Goal: Information Seeking & Learning: Learn about a topic

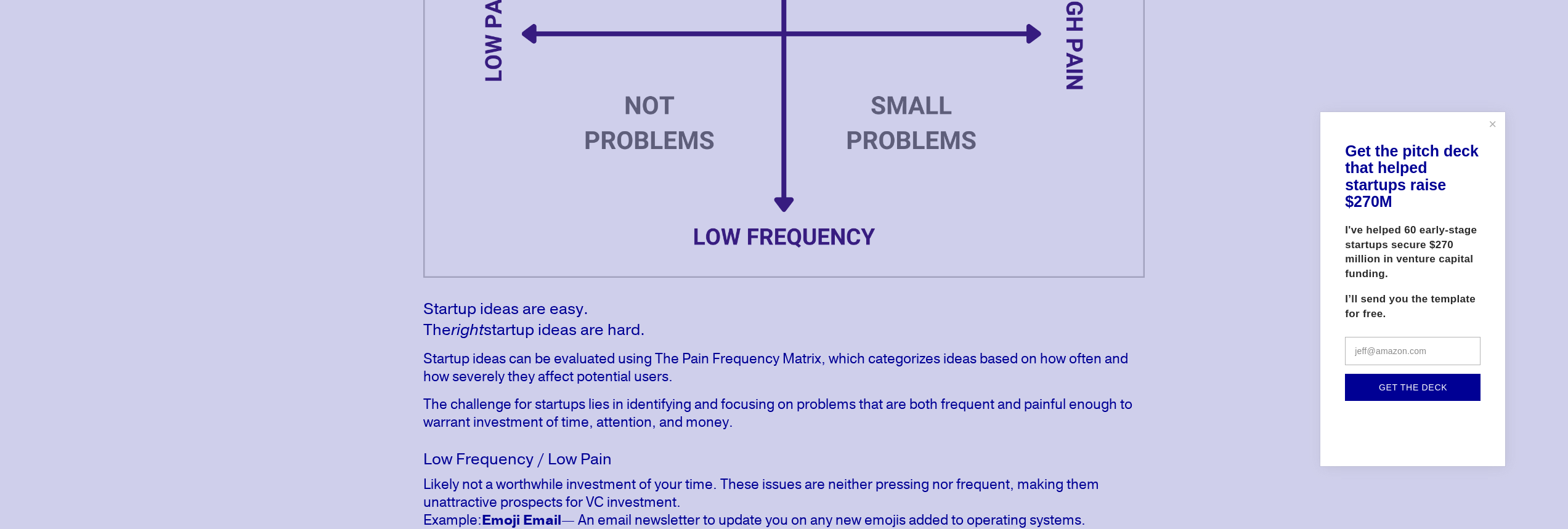
scroll to position [554, 0]
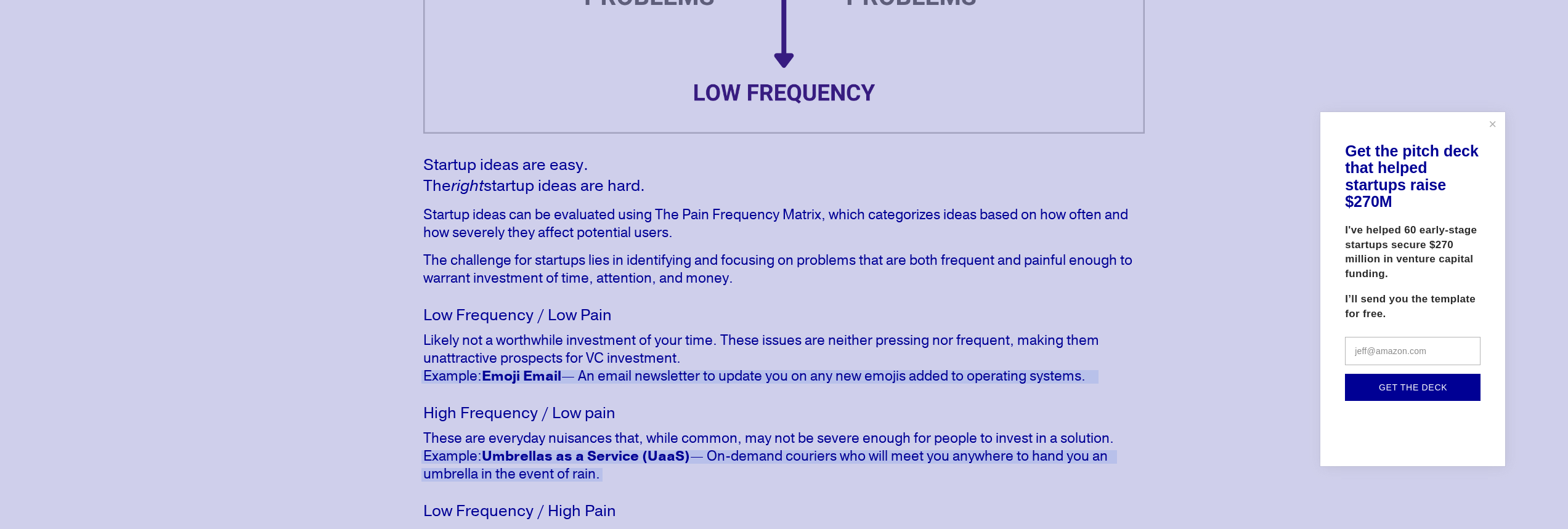
click at [558, 441] on div at bounding box center [784, 264] width 1568 height 529
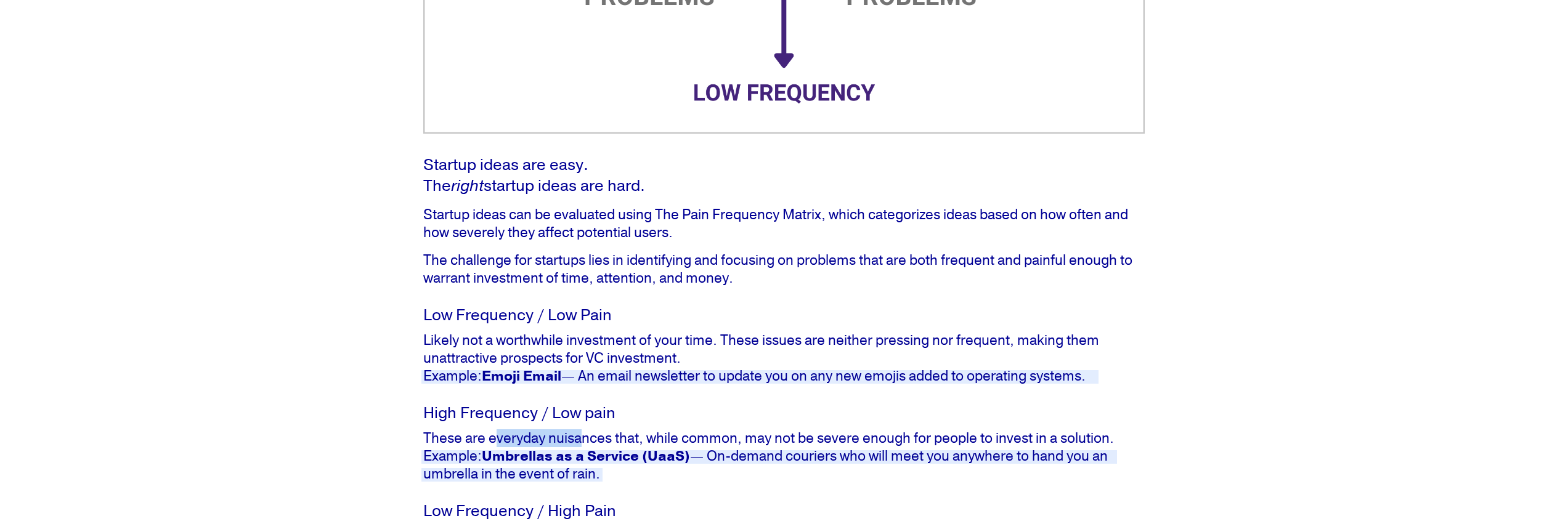
drag, startPoint x: 500, startPoint y: 436, endPoint x: 584, endPoint y: 435, distance: 84.0
click at [584, 435] on p "These are everyday nuisances that, while common, may not be severe enough for p…" at bounding box center [784, 456] width 722 height 53
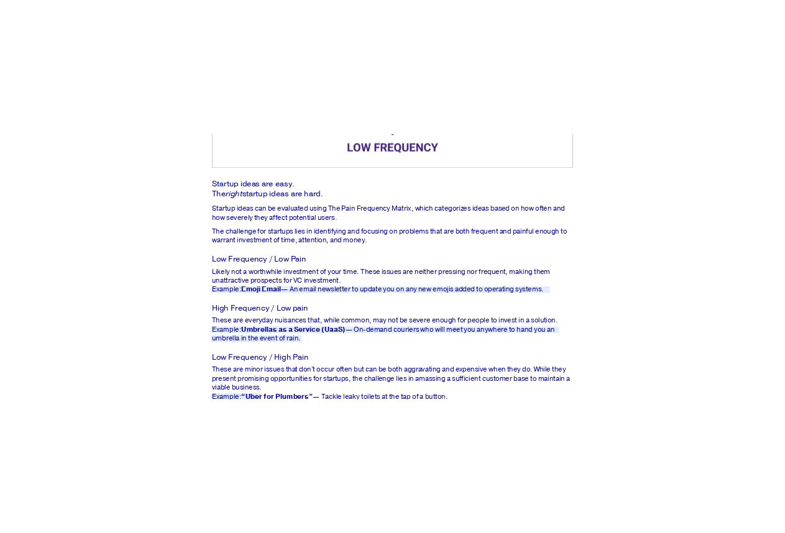
scroll to position [746, 0]
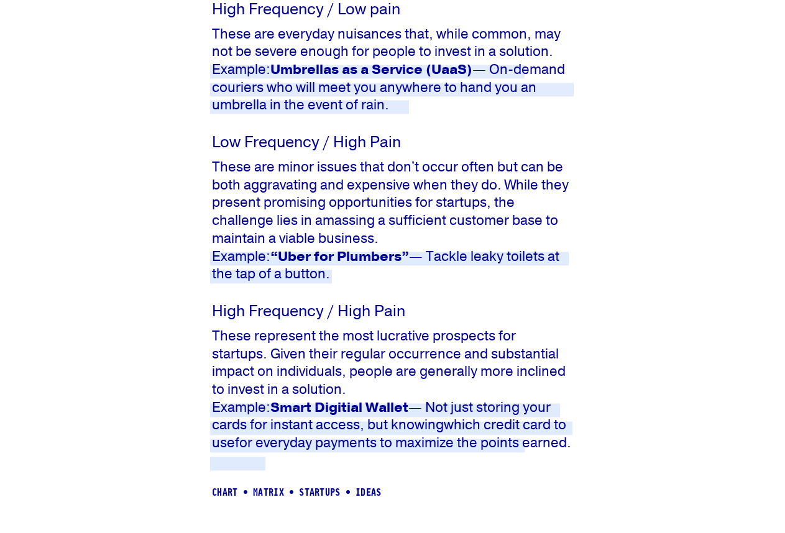
click at [256, 378] on p "These represent the most lucrative prospects for startups. Given their regular …" at bounding box center [392, 390] width 361 height 125
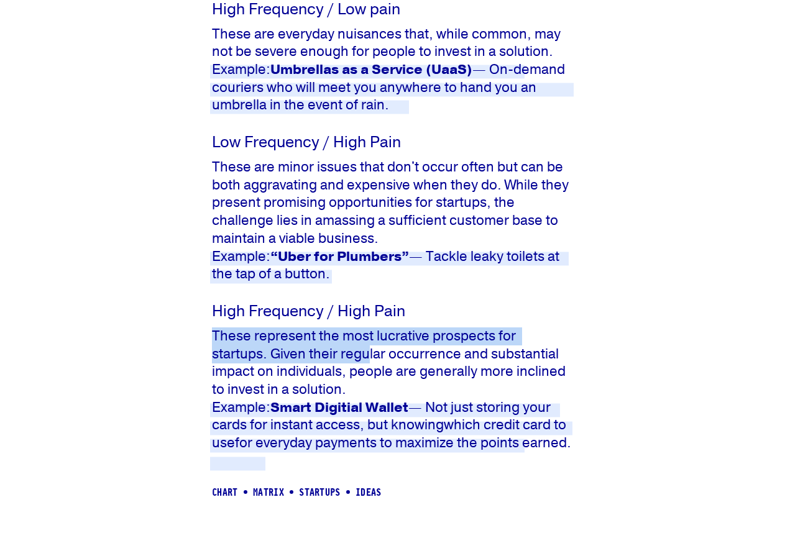
drag, startPoint x: 214, startPoint y: 368, endPoint x: 370, endPoint y: 382, distance: 156.0
click at [370, 382] on p "These represent the most lucrative prospects for startups. Given their regular …" at bounding box center [392, 390] width 361 height 125
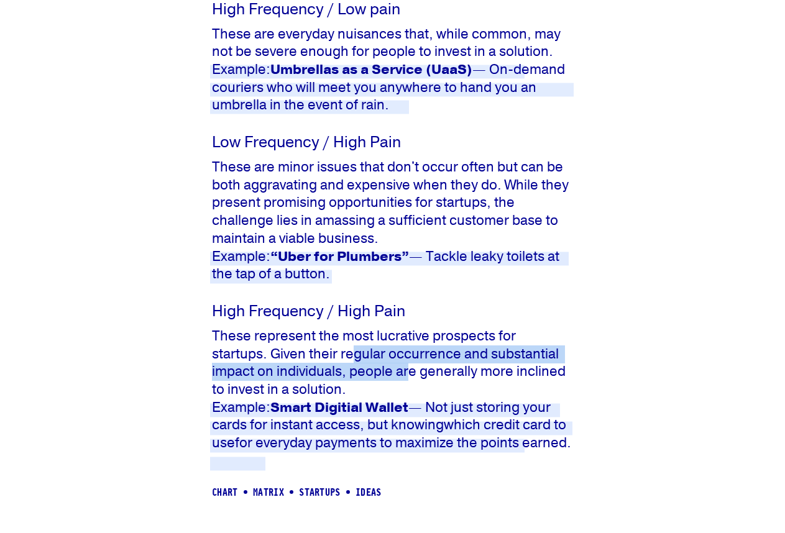
drag, startPoint x: 355, startPoint y: 387, endPoint x: 413, endPoint y: 402, distance: 60.2
click at [413, 402] on p "These represent the most lucrative prospects for startups. Given their regular …" at bounding box center [392, 390] width 361 height 125
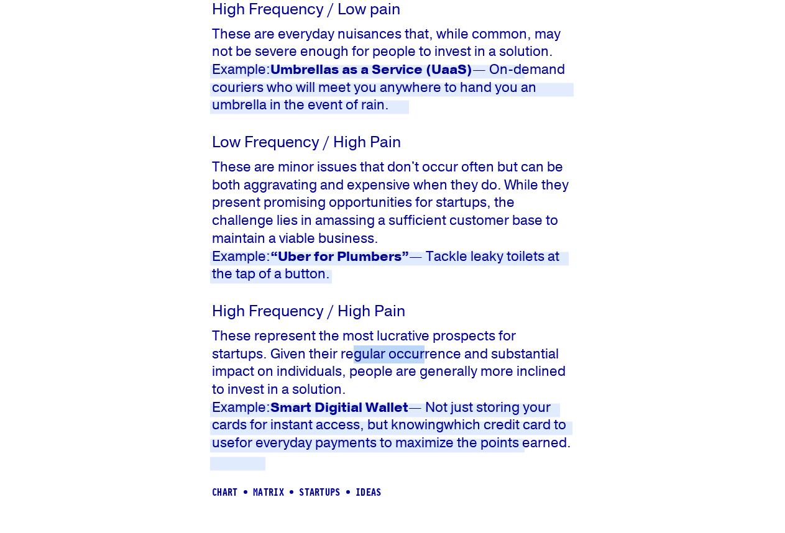
drag, startPoint x: 357, startPoint y: 385, endPoint x: 425, endPoint y: 396, distance: 68.7
click at [425, 396] on p "These represent the most lucrative prospects for startups. Given their regular …" at bounding box center [392, 390] width 361 height 125
click at [406, 387] on p "These represent the most lucrative prospects for startups. Given their regular …" at bounding box center [392, 390] width 361 height 125
click at [405, 373] on p "These represent the most lucrative prospects for startups. Given their regular …" at bounding box center [392, 390] width 361 height 125
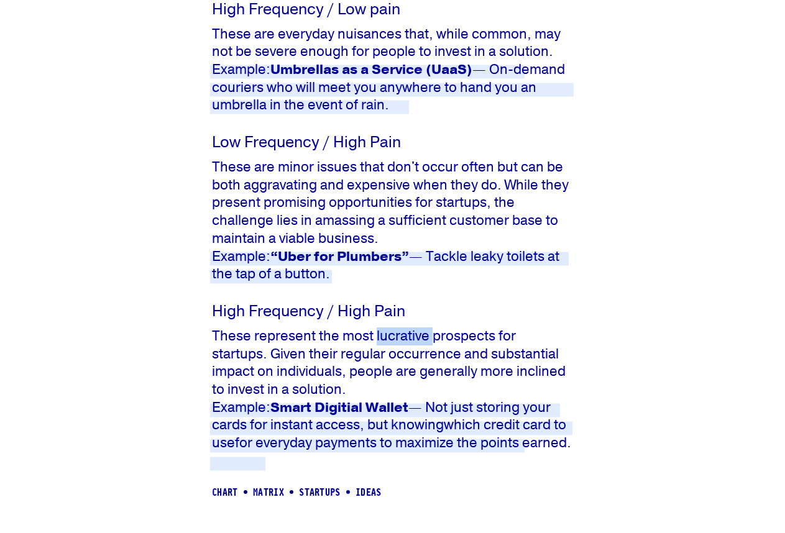
click at [405, 373] on p "These represent the most lucrative prospects for startups. Given their regular …" at bounding box center [392, 390] width 361 height 125
copy p "lucrative"
click at [239, 200] on p "These are minor issues that don't occur often but can be both aggravating and e…" at bounding box center [392, 221] width 361 height 125
click at [421, 321] on div "Startup ideas are easy. The right startup ideas are hard. Startup ideas can be …" at bounding box center [392, 66] width 361 height 772
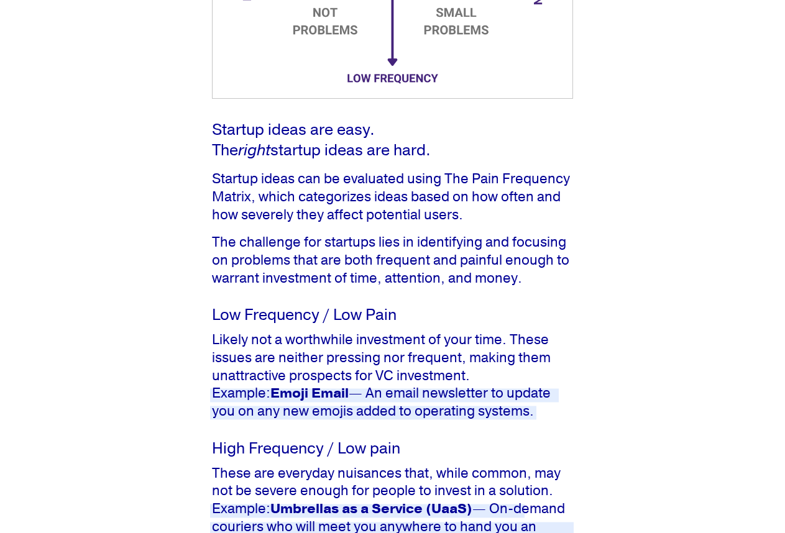
scroll to position [124, 0]
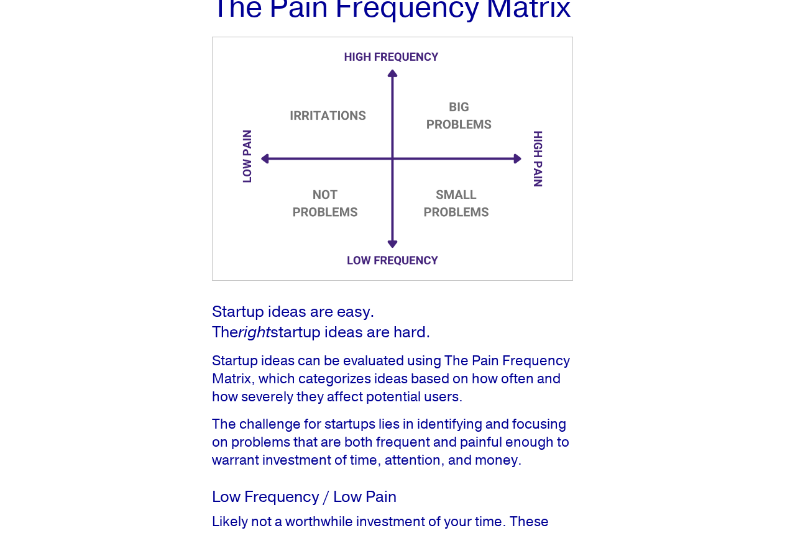
click at [495, 343] on p "Startup ideas are easy. The right startup ideas are hard." at bounding box center [392, 322] width 361 height 40
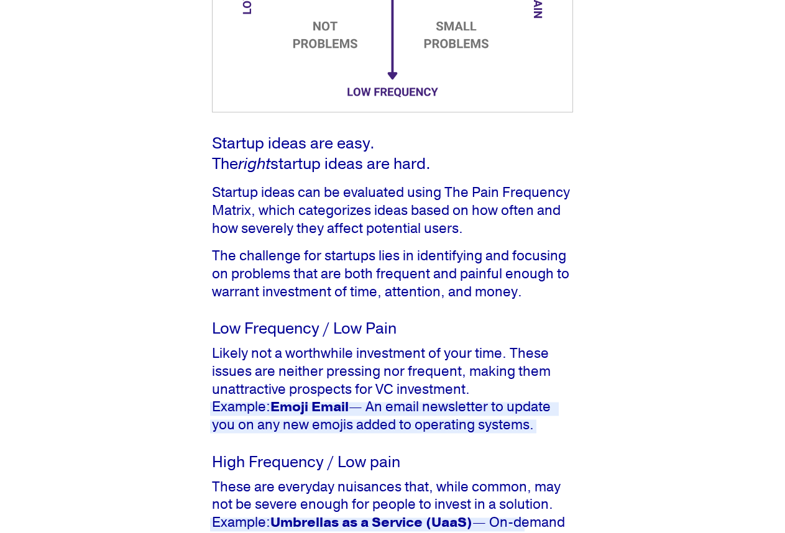
scroll to position [147, 0]
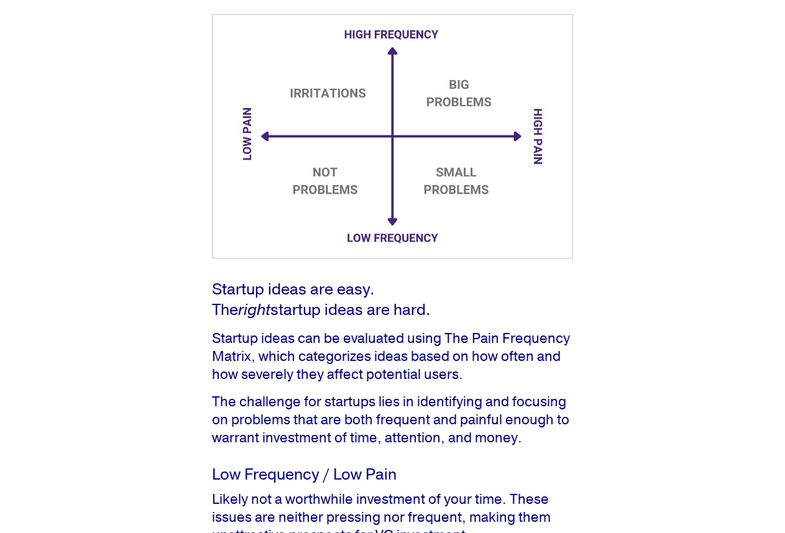
click at [650, 244] on article "The Pain Frequency Matrix Graphics [DATE] Written By [PERSON_NAME] Startup idea…" at bounding box center [392, 536] width 785 height 1222
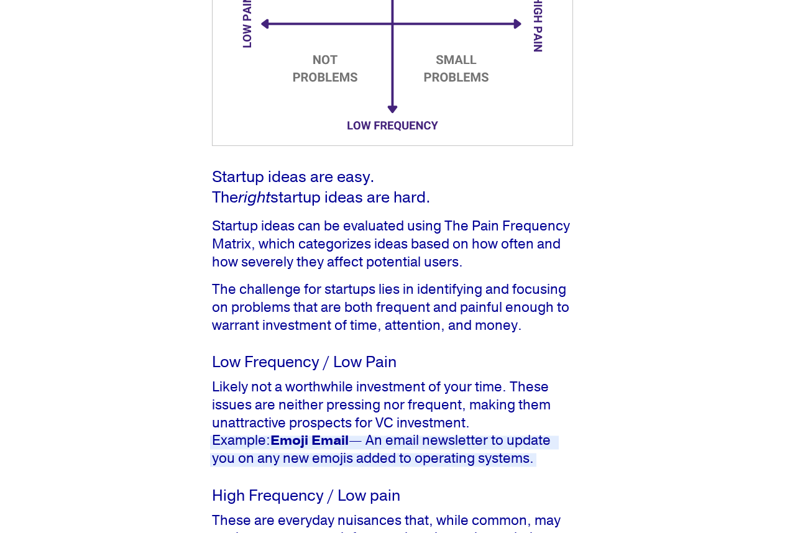
scroll to position [582, 0]
